Goal: Task Accomplishment & Management: Use online tool/utility

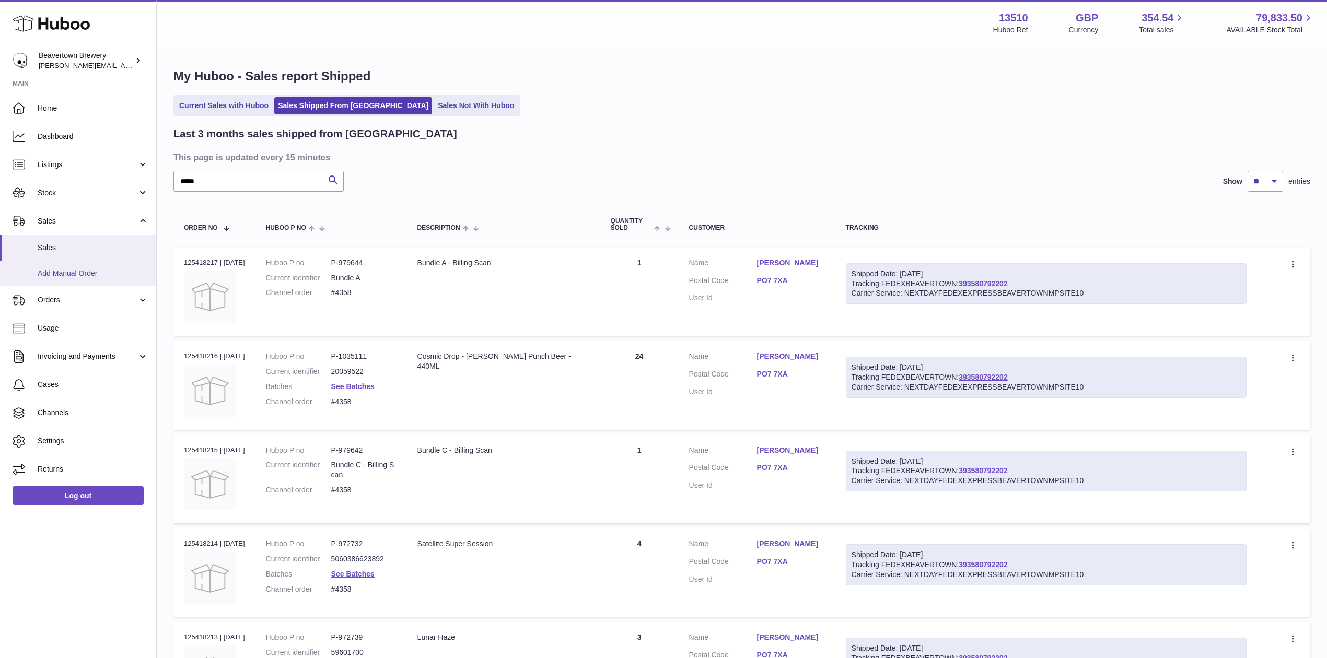
click at [77, 262] on link "Add Manual Order" at bounding box center [78, 274] width 156 height 26
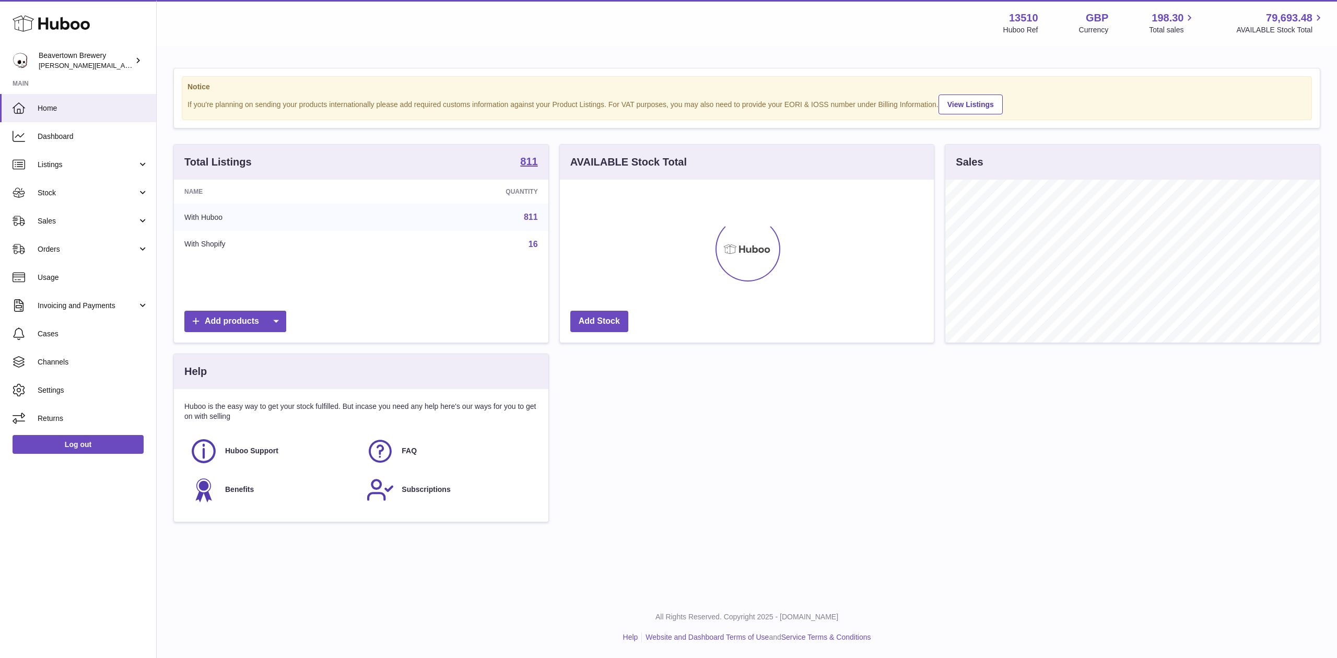
scroll to position [163, 374]
click at [47, 228] on link "Sales" at bounding box center [78, 221] width 156 height 28
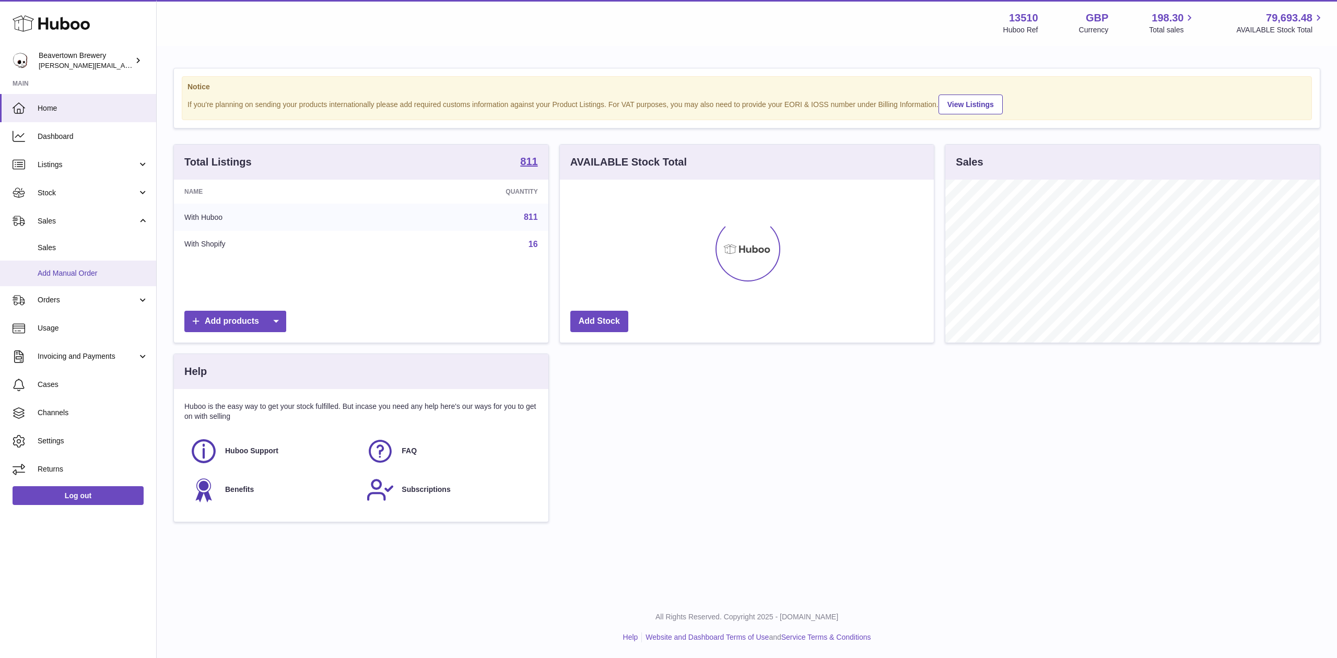
click at [61, 268] on span "Add Manual Order" at bounding box center [93, 273] width 111 height 10
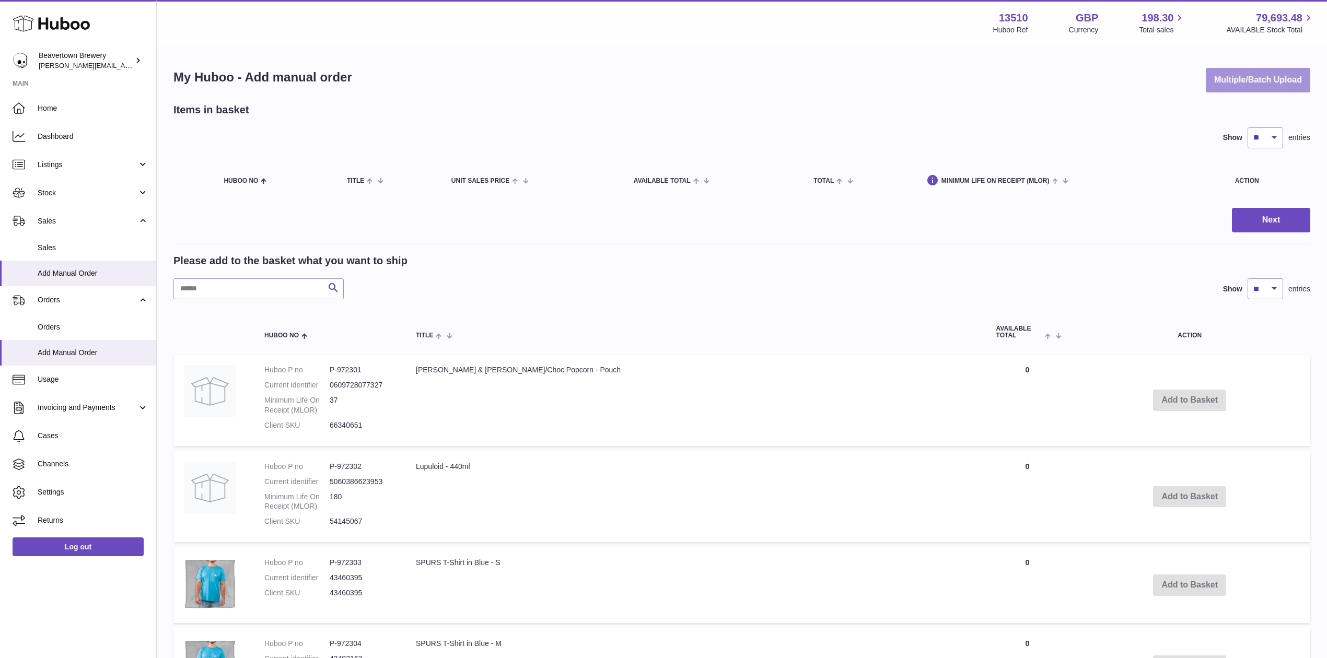
click at [1231, 81] on button "Multiple/Batch Upload" at bounding box center [1257, 80] width 104 height 25
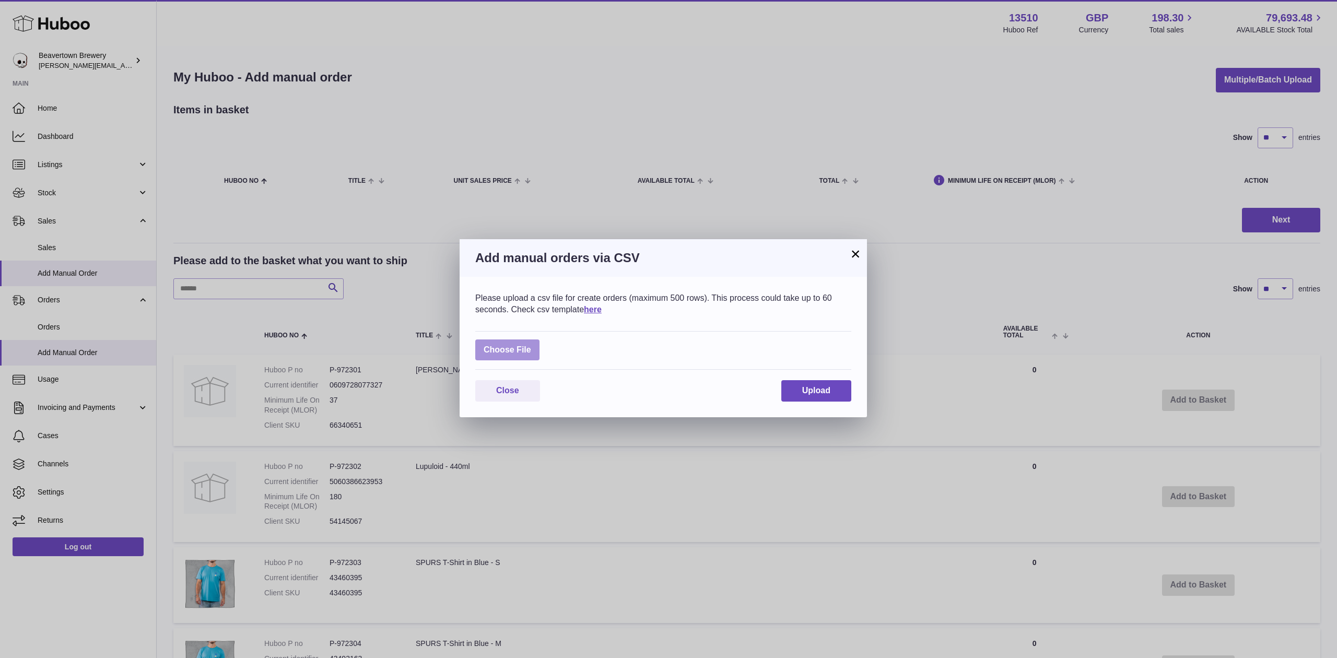
click at [491, 345] on label at bounding box center [507, 350] width 64 height 21
click at [531, 345] on input "file" at bounding box center [531, 345] width 1 height 1
type input "**********"
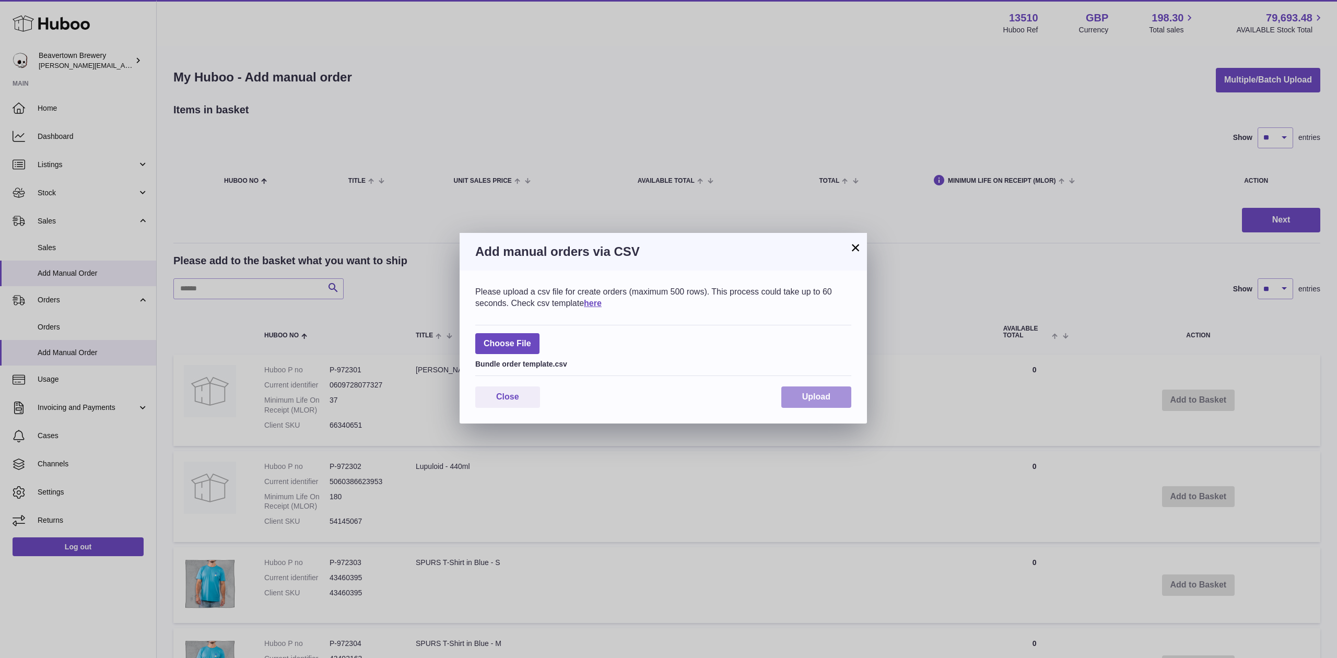
click at [816, 395] on span "Upload" at bounding box center [816, 396] width 28 height 9
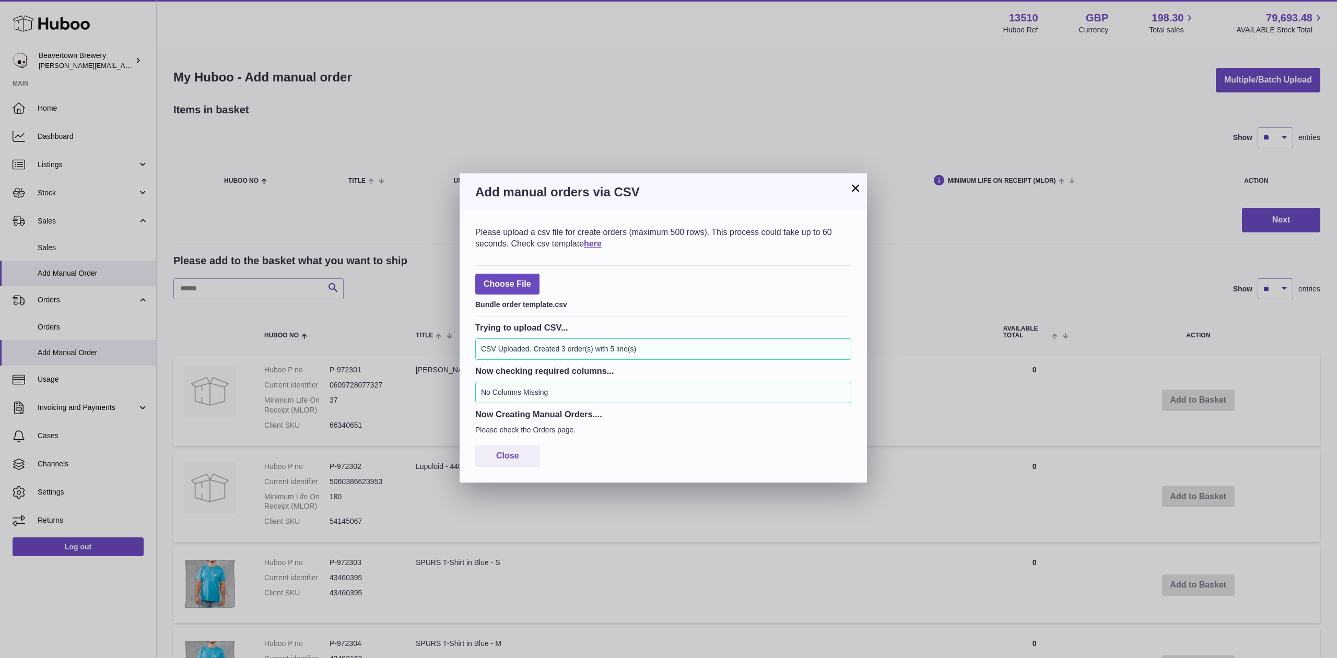
click at [857, 194] on button "×" at bounding box center [855, 188] width 13 height 13
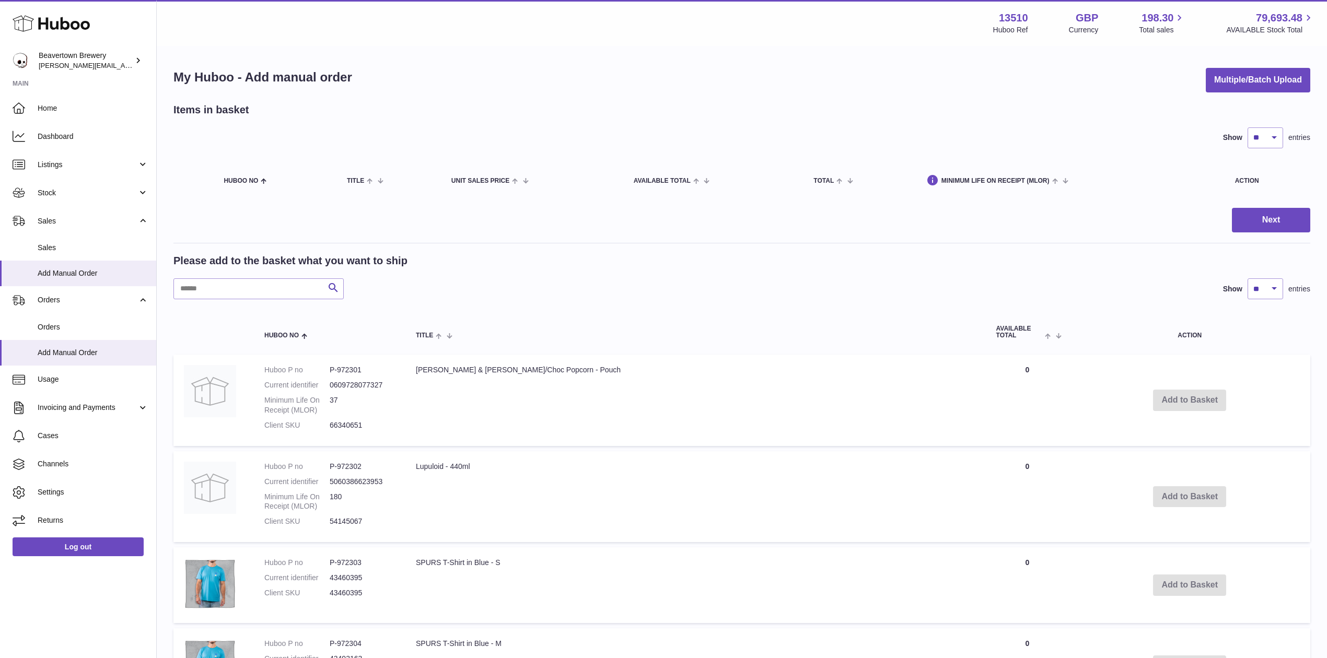
click at [1198, 95] on div "My Huboo - Add manual order Multiple/Batch Upload Items in basket Show ** ** **…" at bounding box center [742, 657] width 1170 height 1220
click at [1216, 84] on button "Multiple/Batch Upload" at bounding box center [1257, 80] width 104 height 25
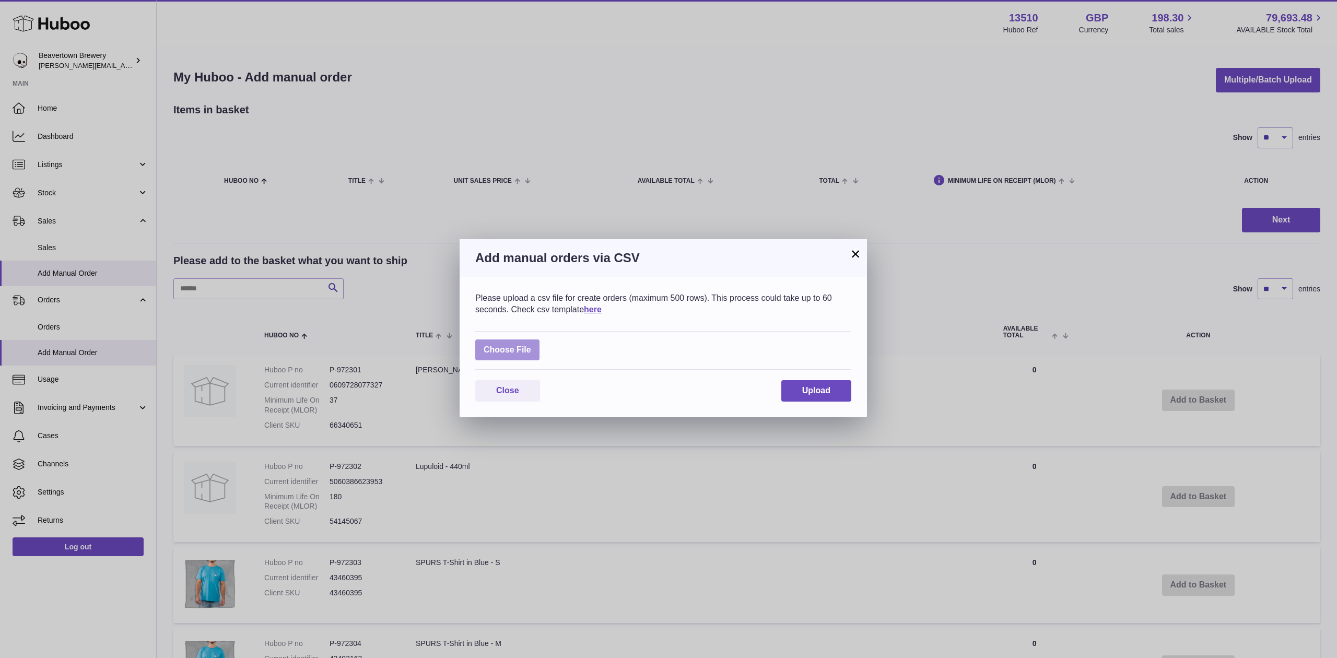
click at [519, 360] on label at bounding box center [507, 350] width 64 height 21
click at [531, 345] on input "file" at bounding box center [531, 345] width 1 height 1
type input "**********"
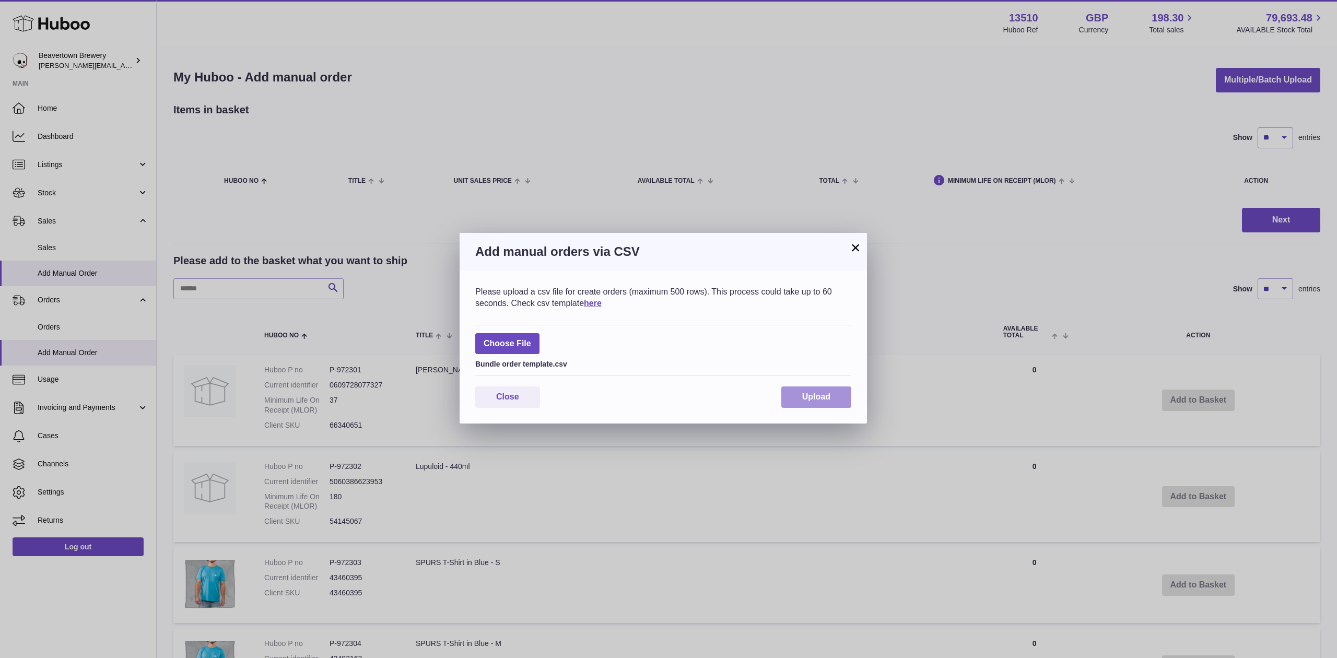
click at [787, 401] on button "Upload" at bounding box center [816, 397] width 70 height 21
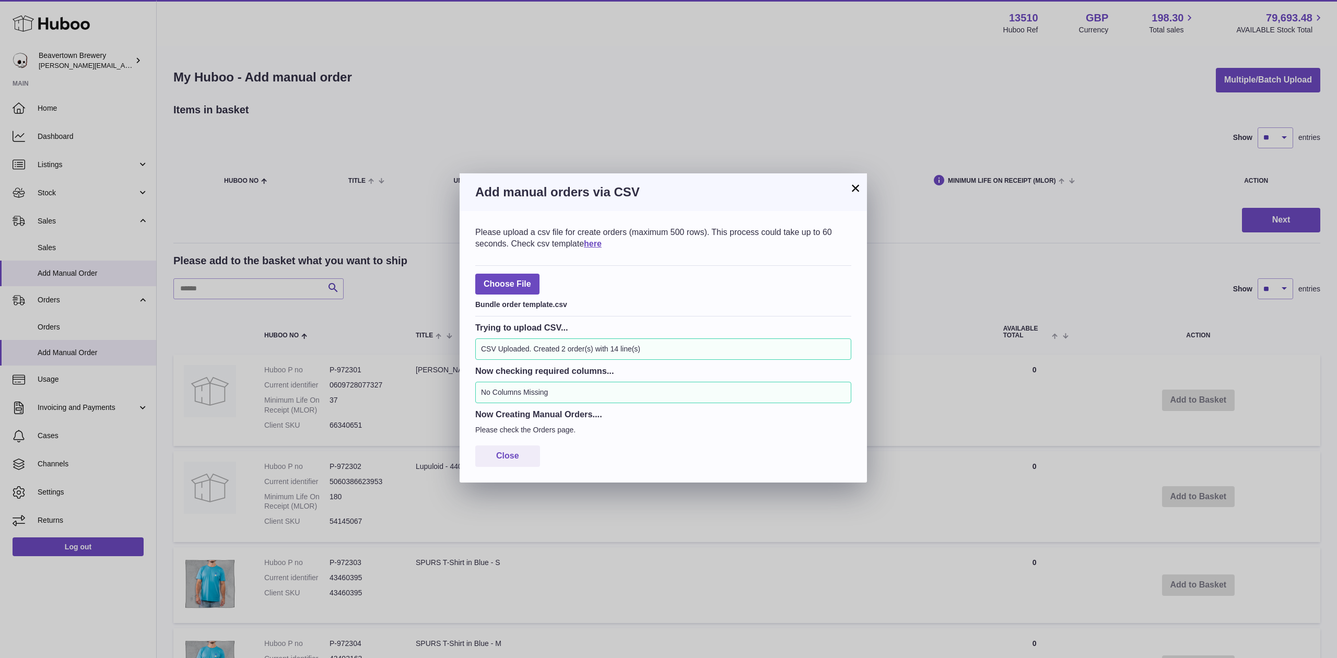
click at [853, 188] on button "×" at bounding box center [855, 188] width 13 height 13
